Goal: Task Accomplishment & Management: Manage account settings

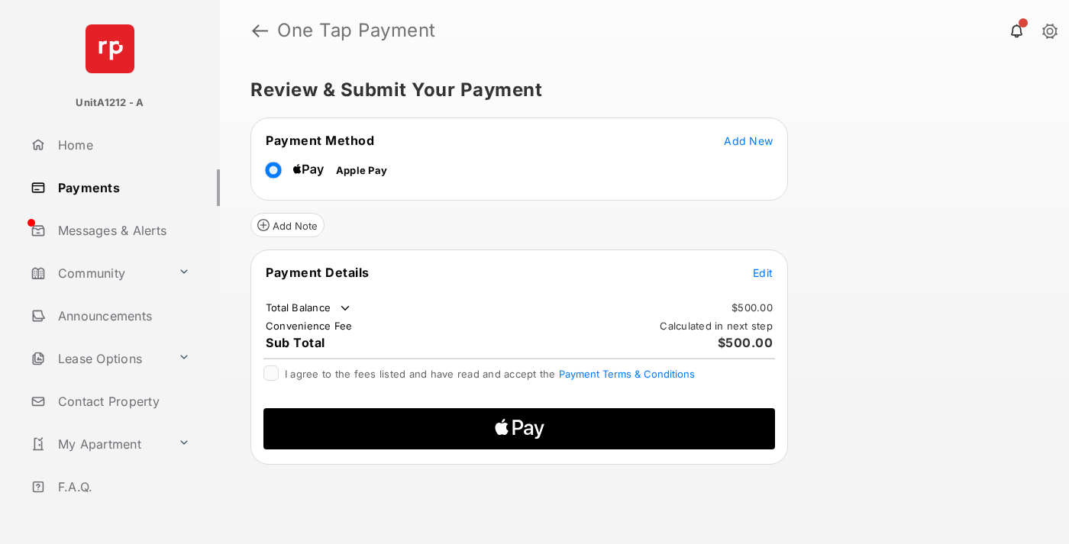
click at [748, 140] on span "Add New" at bounding box center [748, 140] width 49 height 13
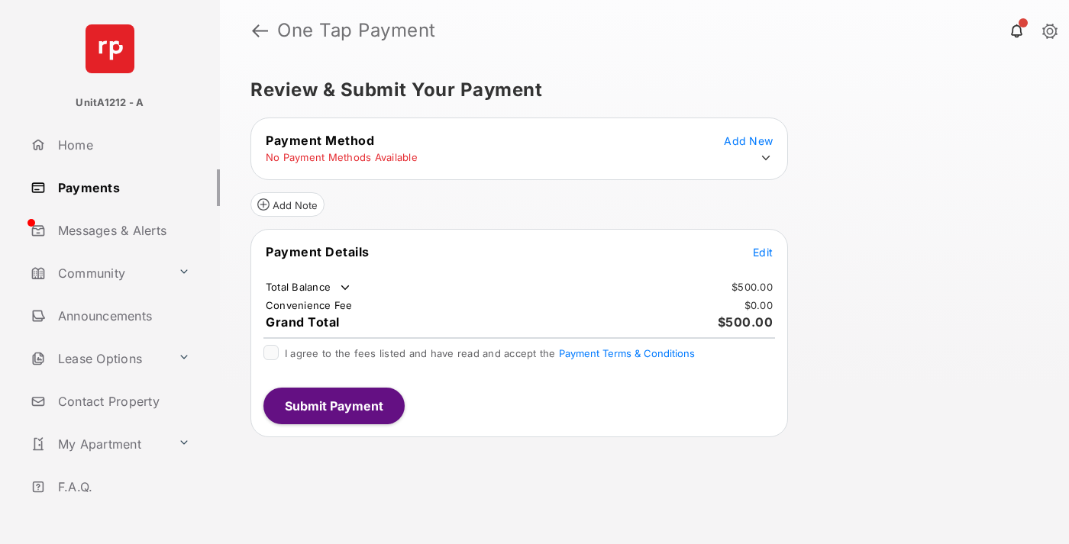
click at [766, 158] on icon at bounding box center [766, 158] width 14 height 14
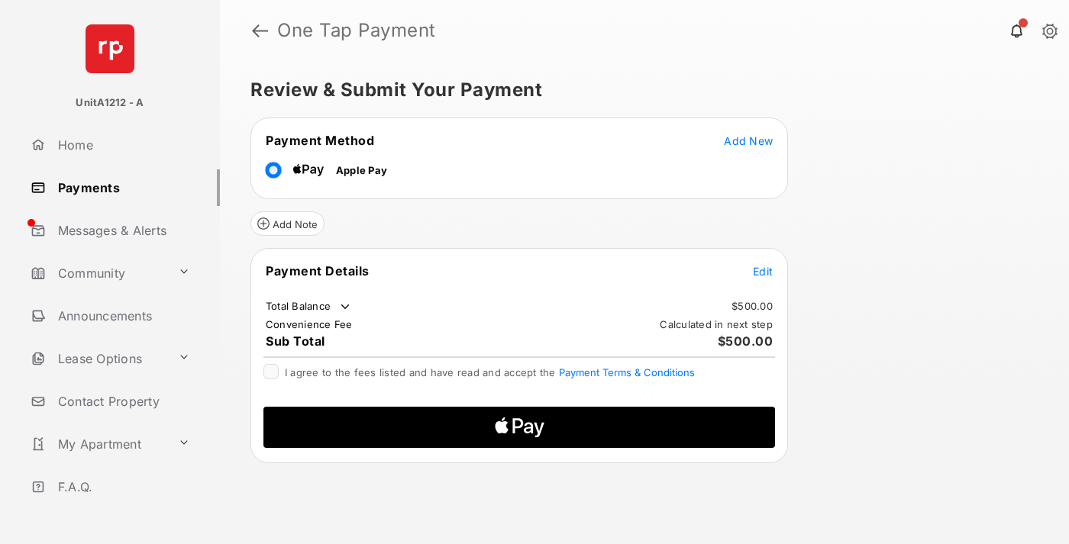
click at [763, 270] on span "Edit" at bounding box center [763, 271] width 20 height 13
